Goal: Obtain resource: Download file/media

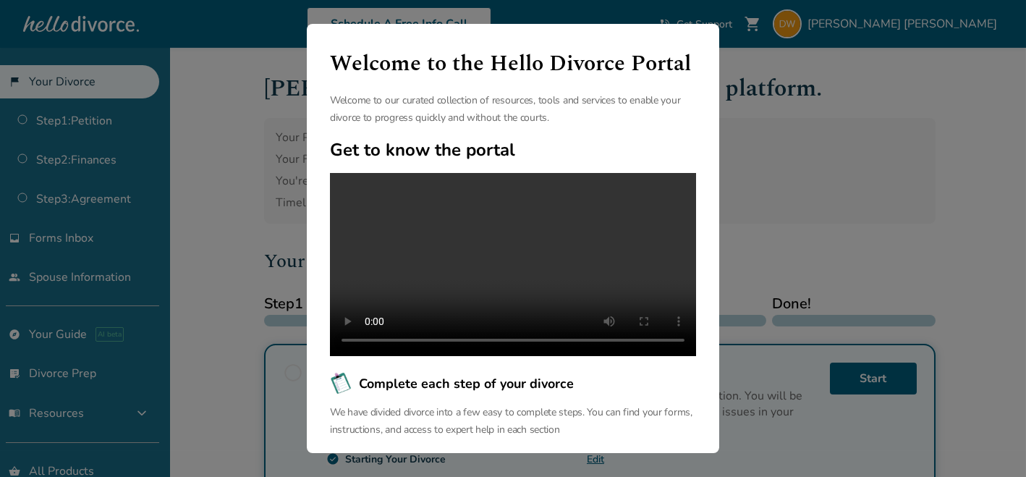
click at [807, 126] on div "Welcome to the Hello Divorce Portal Welcome to our curated collection of resour…" at bounding box center [513, 238] width 1026 height 477
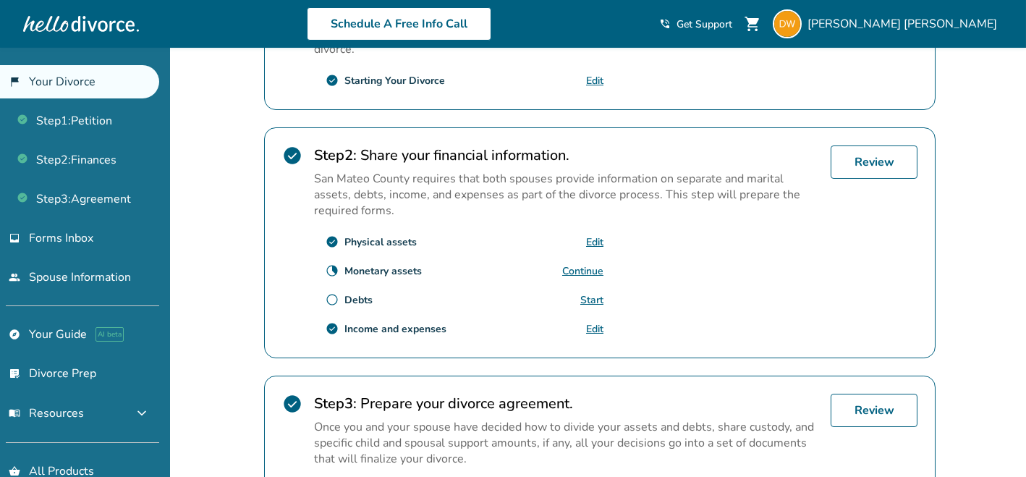
scroll to position [376, 0]
click at [584, 276] on link "Continue" at bounding box center [582, 272] width 41 height 14
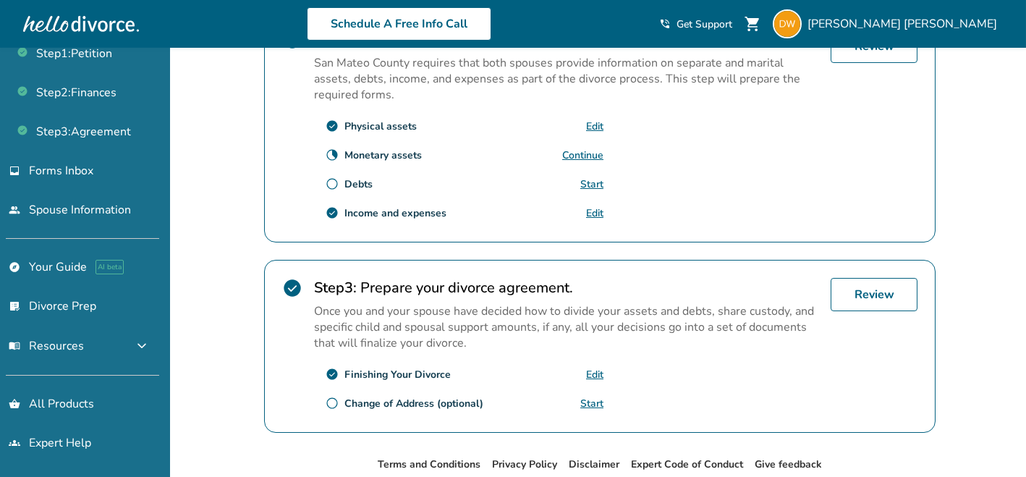
scroll to position [574, 0]
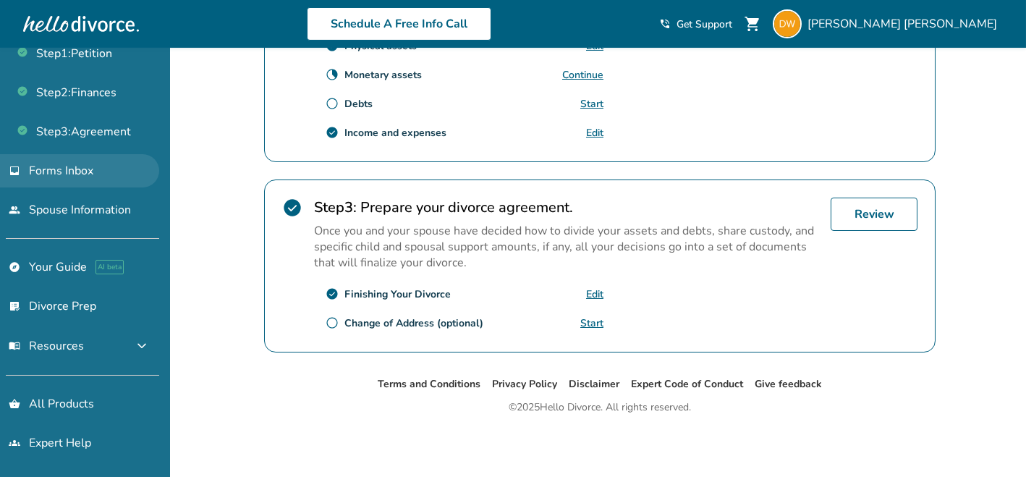
click at [59, 166] on span "Forms Inbox" at bounding box center [61, 171] width 64 height 16
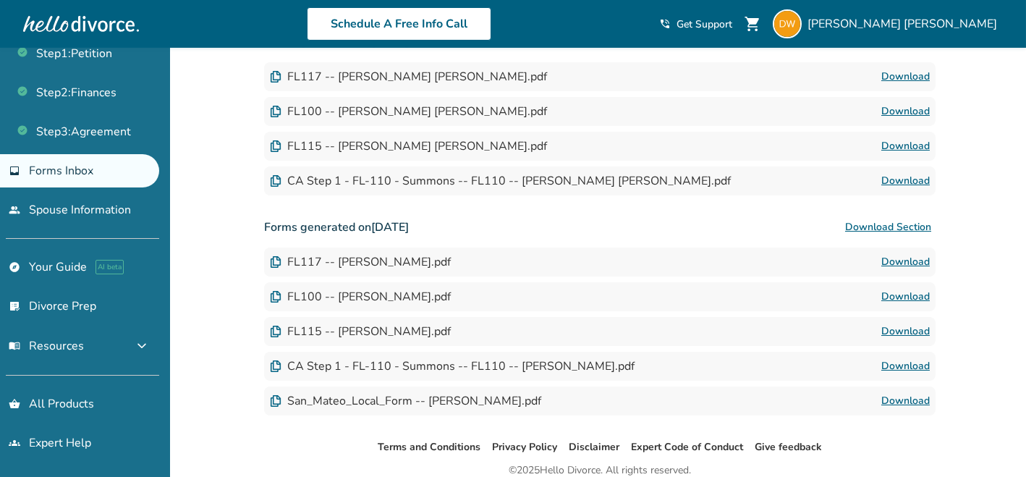
scroll to position [327, 0]
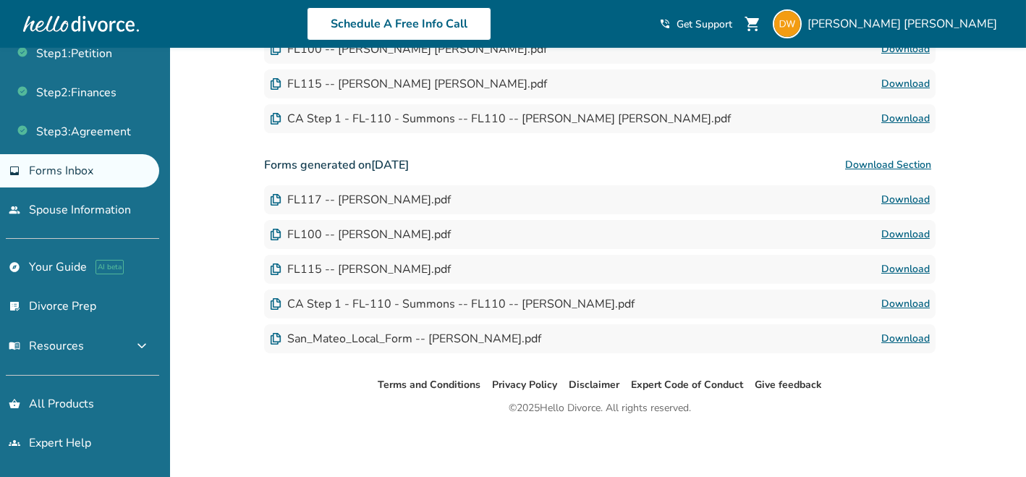
click at [900, 196] on link "Download" at bounding box center [905, 199] width 48 height 17
click at [912, 235] on link "Download" at bounding box center [905, 234] width 48 height 17
click at [906, 267] on link "Download" at bounding box center [905, 268] width 48 height 17
click at [909, 337] on link "Download" at bounding box center [905, 338] width 48 height 17
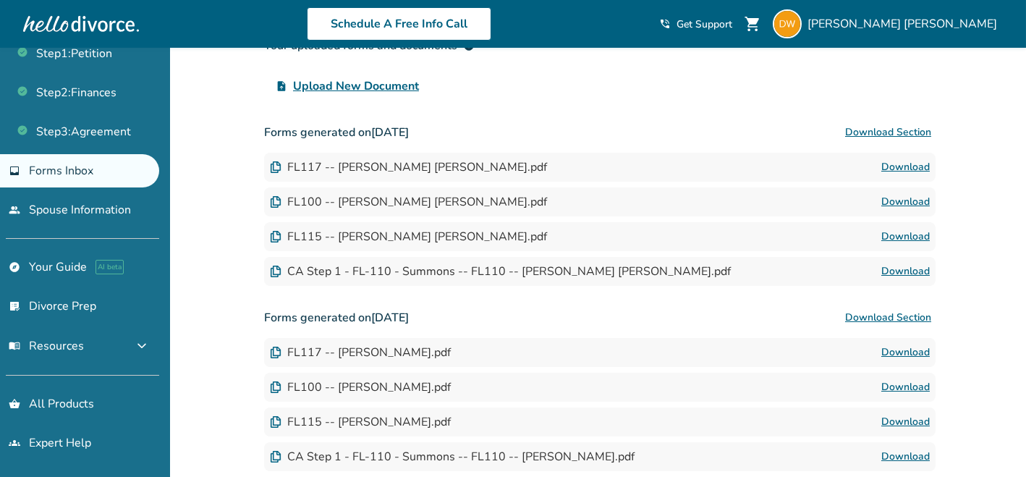
scroll to position [0, 0]
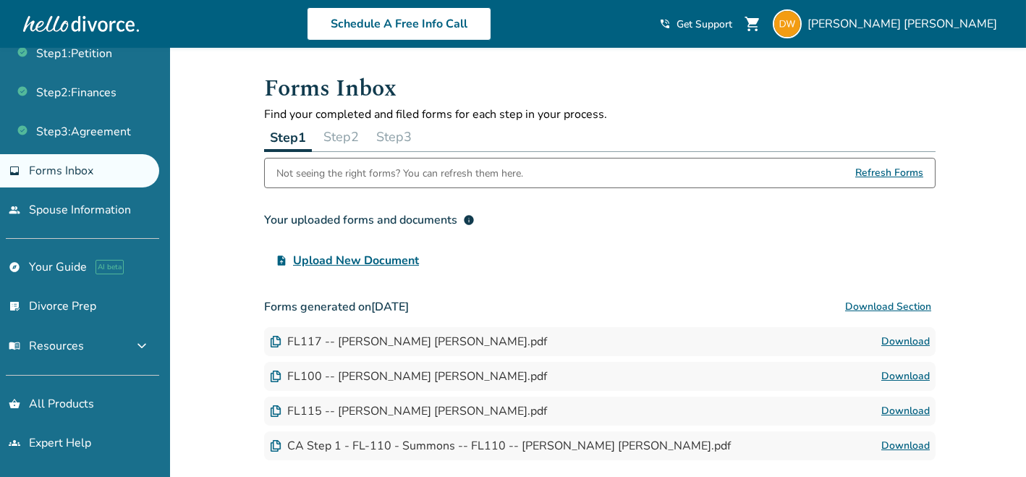
click at [343, 131] on button "Step 2" at bounding box center [341, 136] width 47 height 29
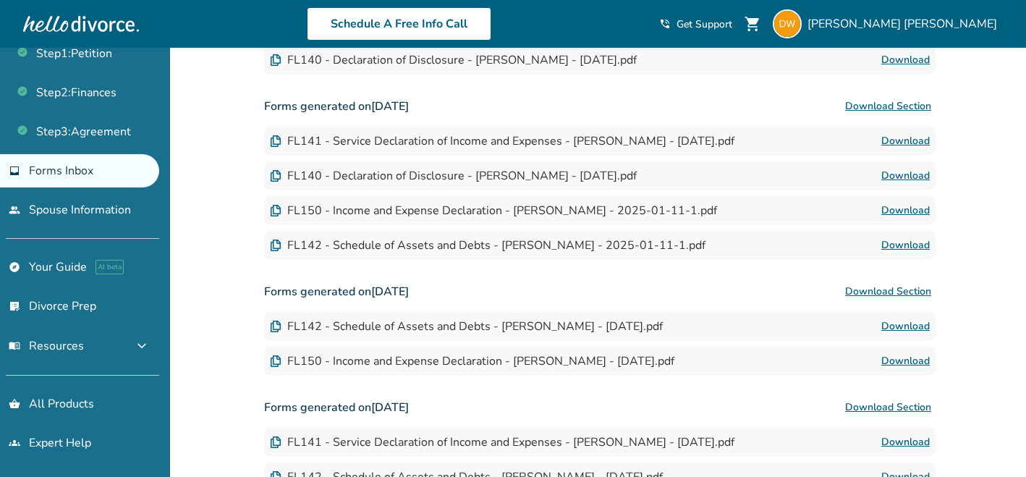
scroll to position [526, 0]
click at [903, 323] on link "Download" at bounding box center [905, 324] width 48 height 17
